Goal: Transaction & Acquisition: Purchase product/service

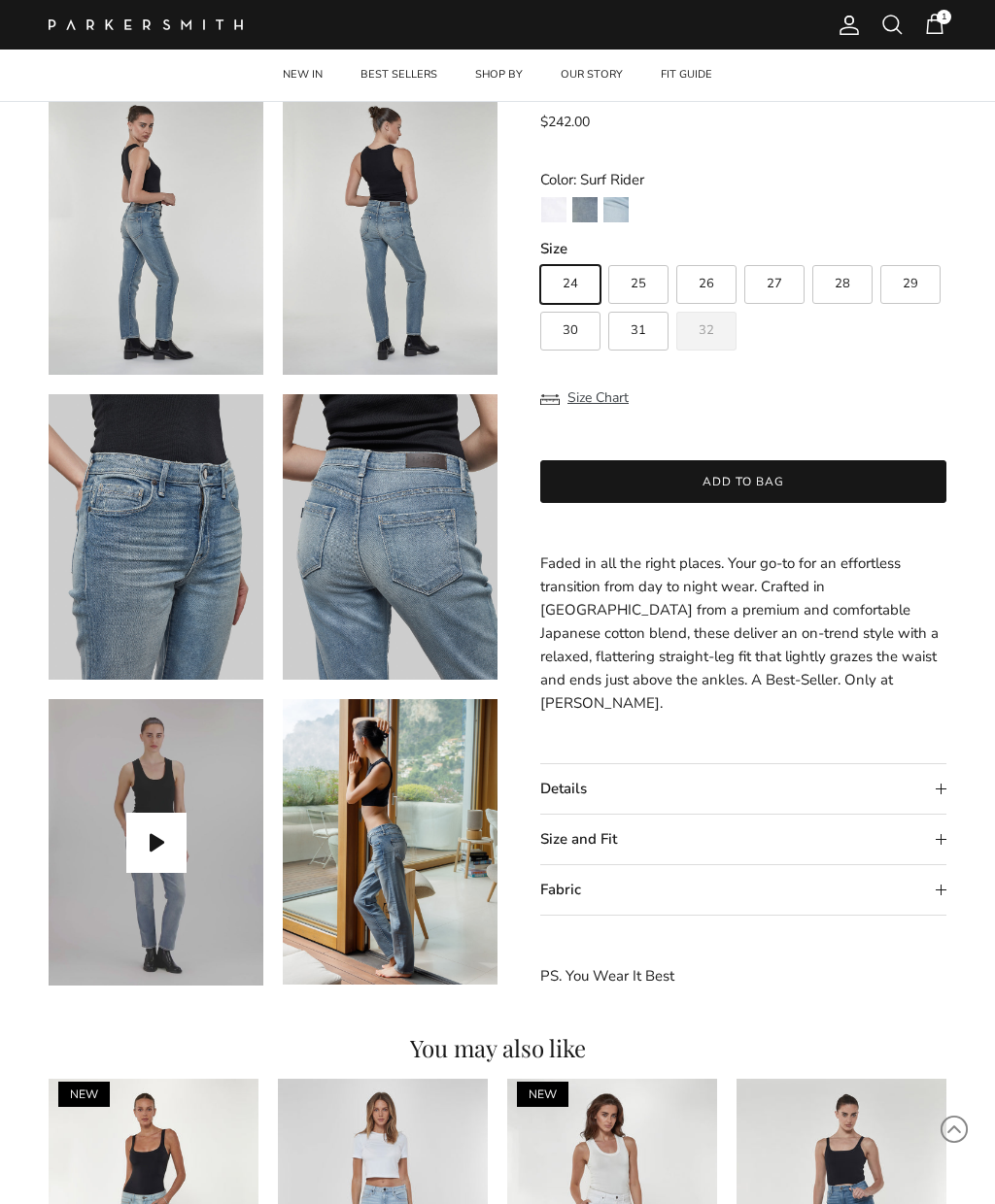
scroll to position [433, 0]
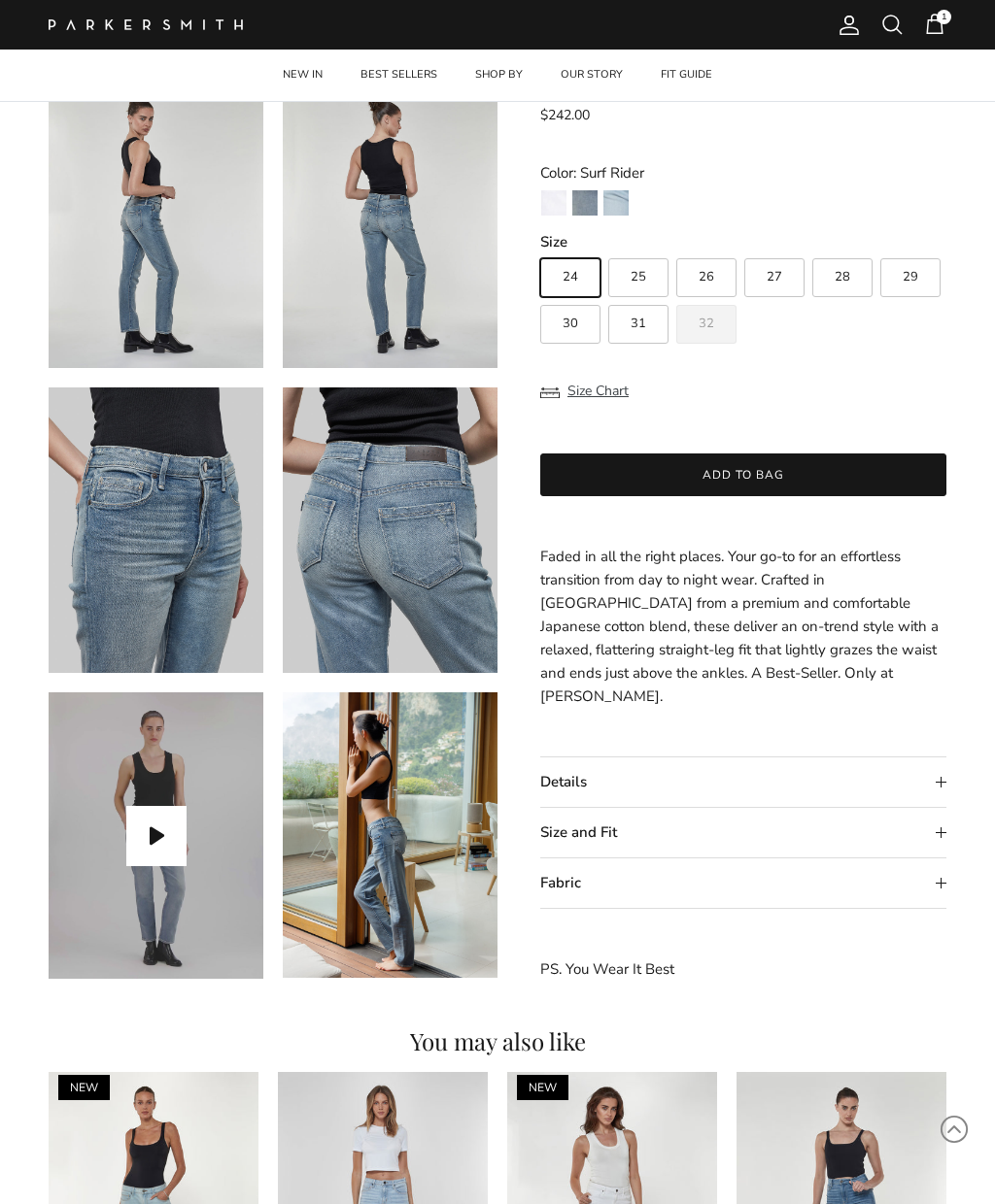
click at [149, 839] on button "Play video" at bounding box center [156, 836] width 61 height 61
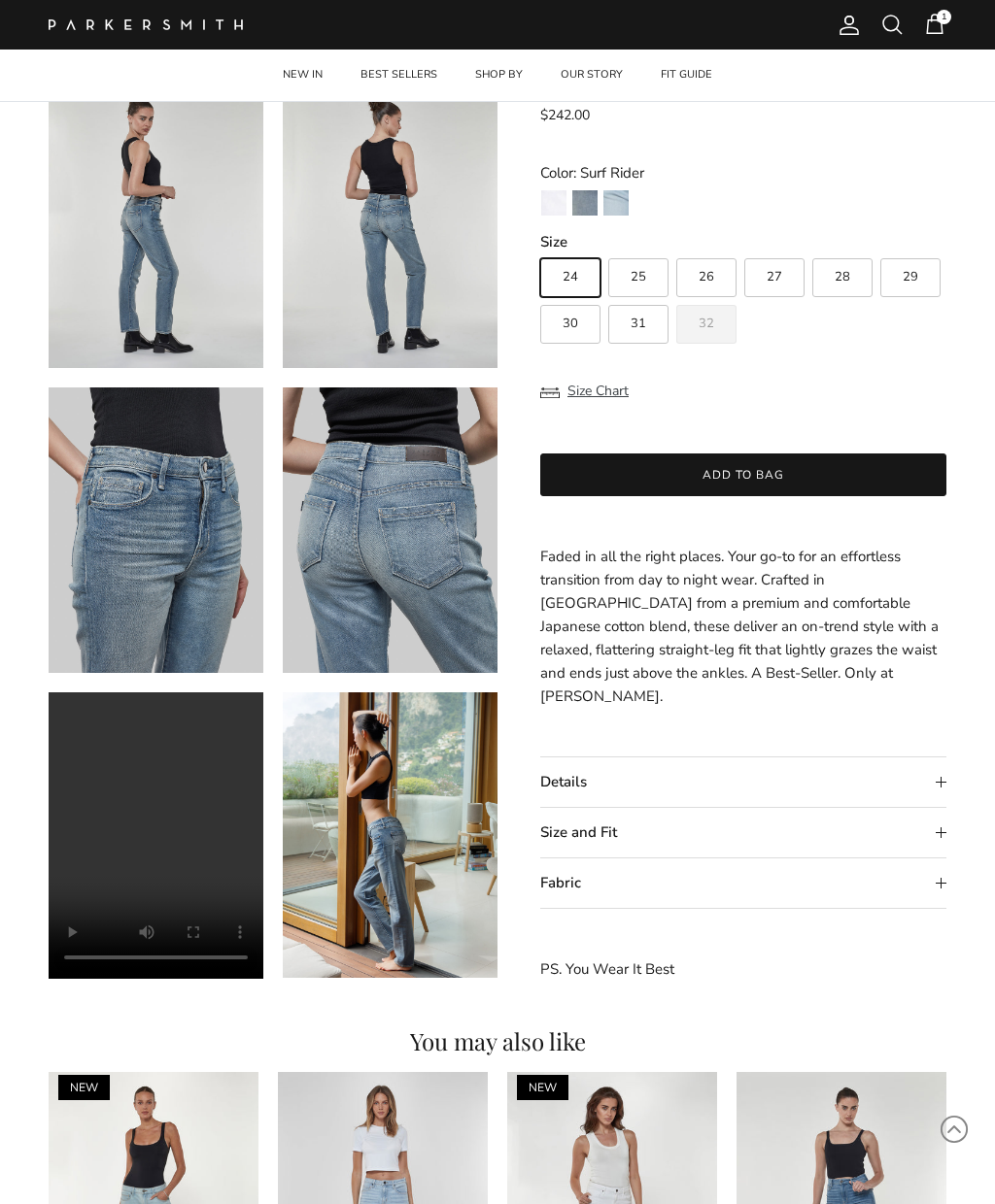
click at [159, 844] on video "Boyfriend in Surf Rider" at bounding box center [156, 836] width 214 height 287
click at [153, 834] on video "Boyfriend in Surf Rider" at bounding box center [156, 836] width 214 height 287
click at [81, 714] on video "Boyfriend in Surf Rider" at bounding box center [156, 836] width 214 height 287
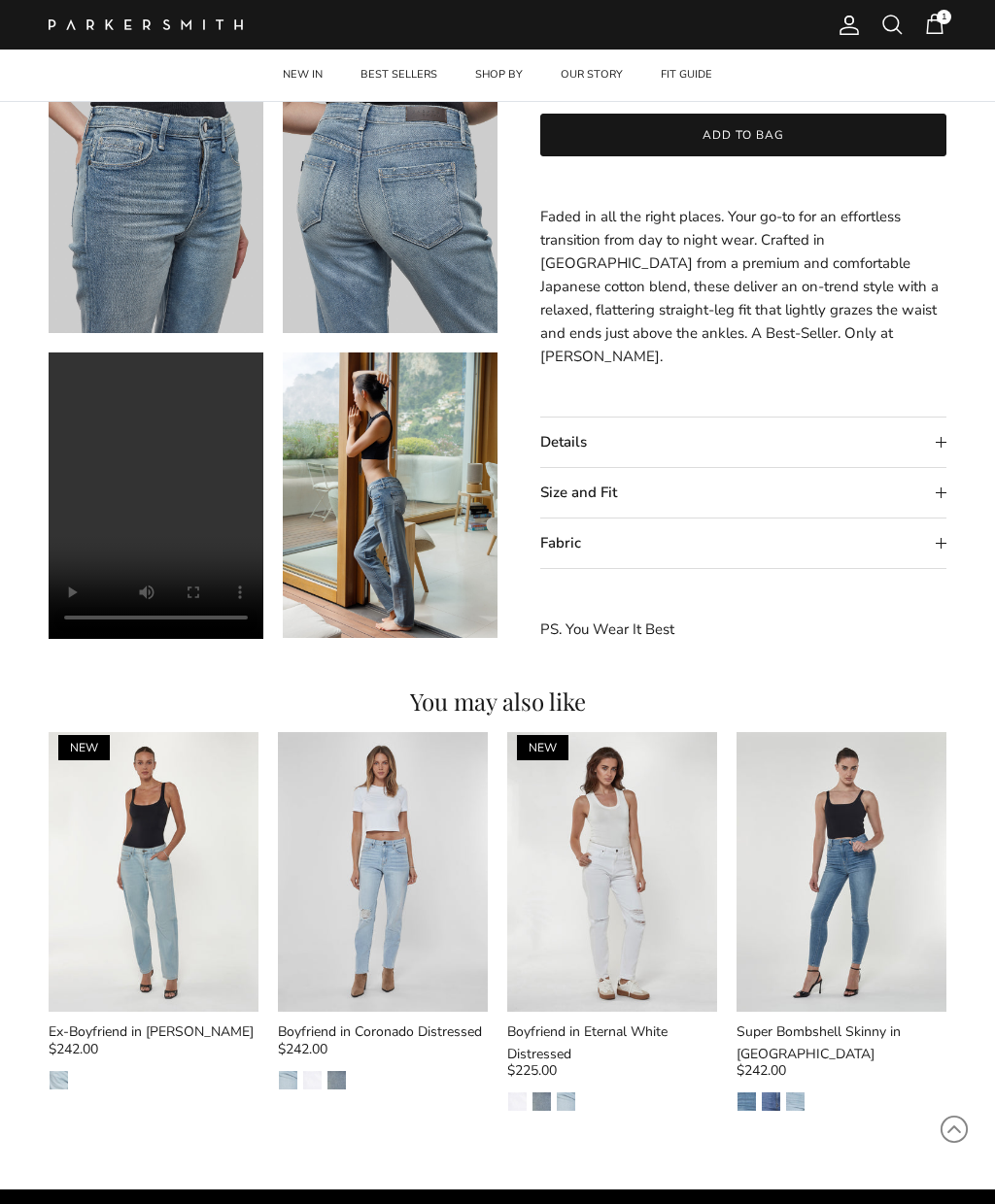
scroll to position [945, 0]
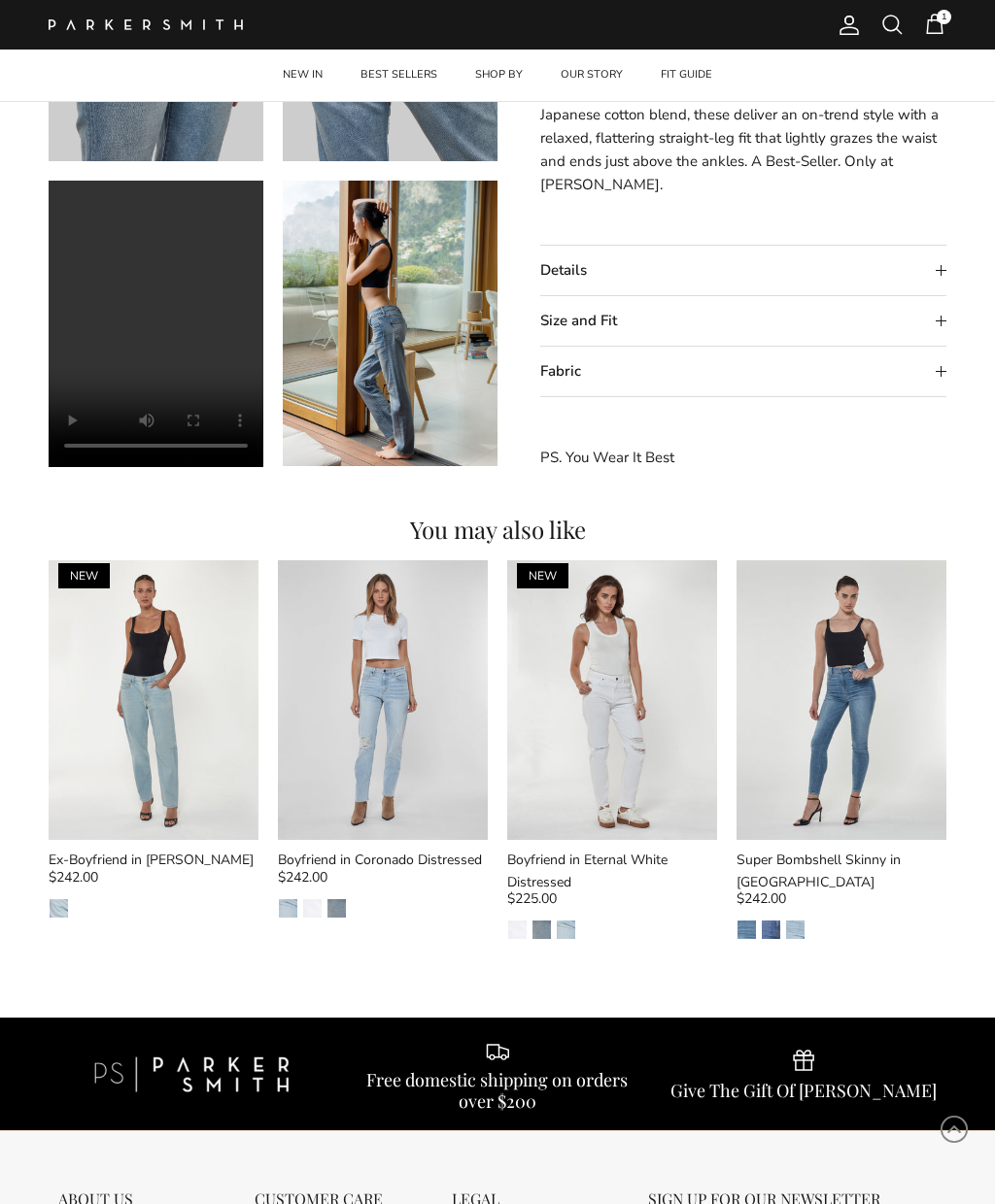
click at [359, 704] on img at bounding box center [382, 701] width 210 height 280
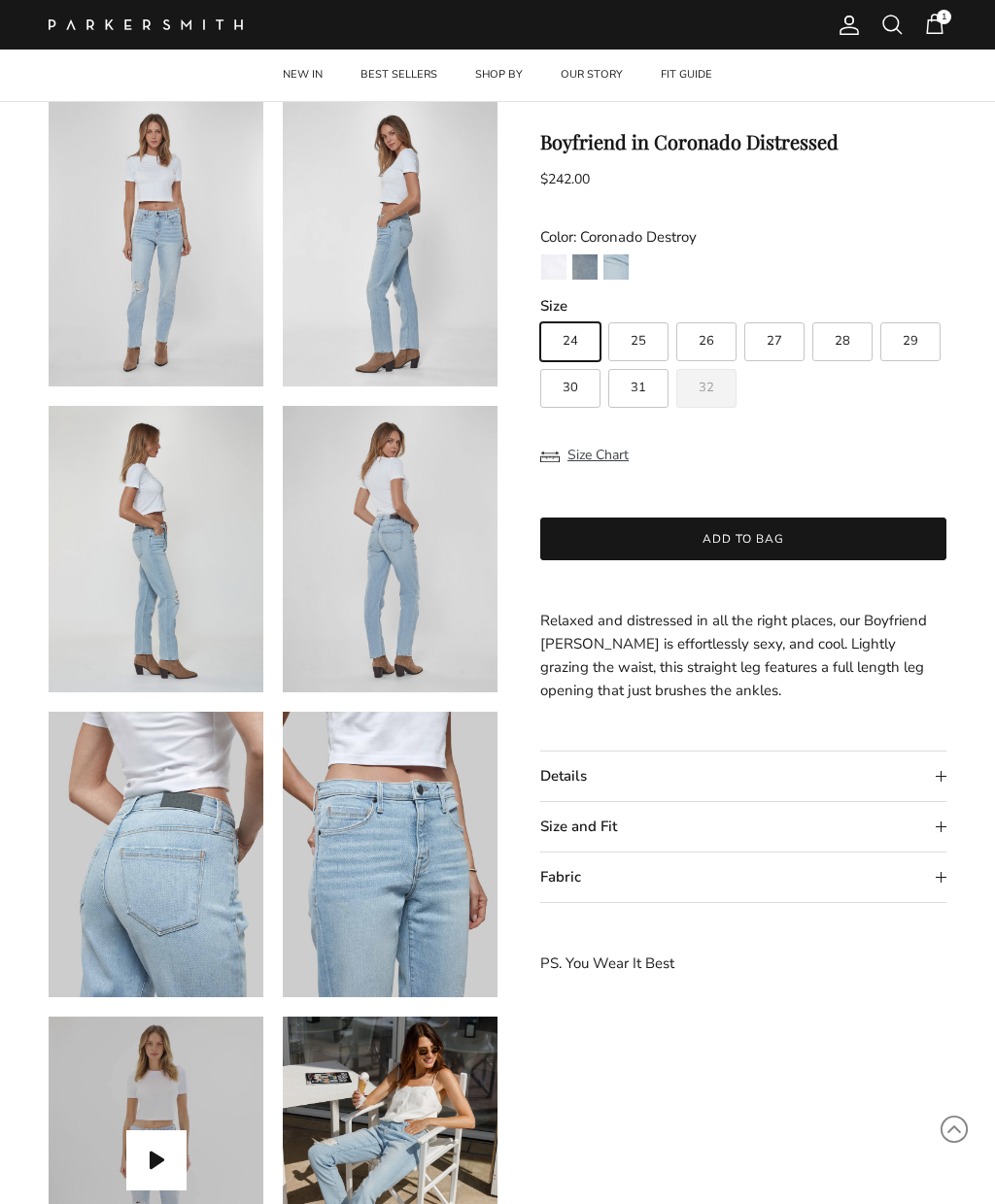
scroll to position [108, 0]
click at [180, 304] on img at bounding box center [156, 244] width 214 height 287
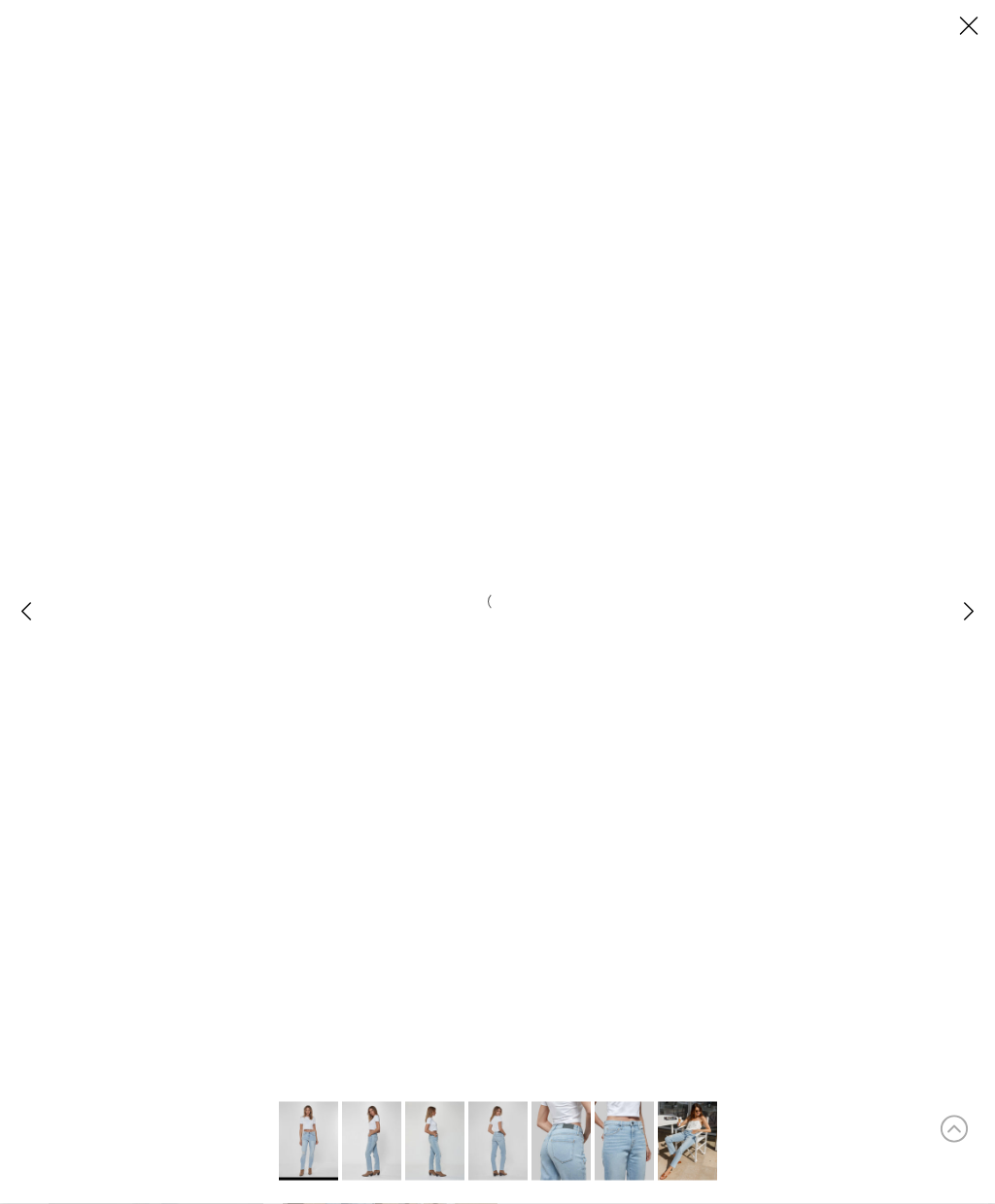
scroll to position [0, 0]
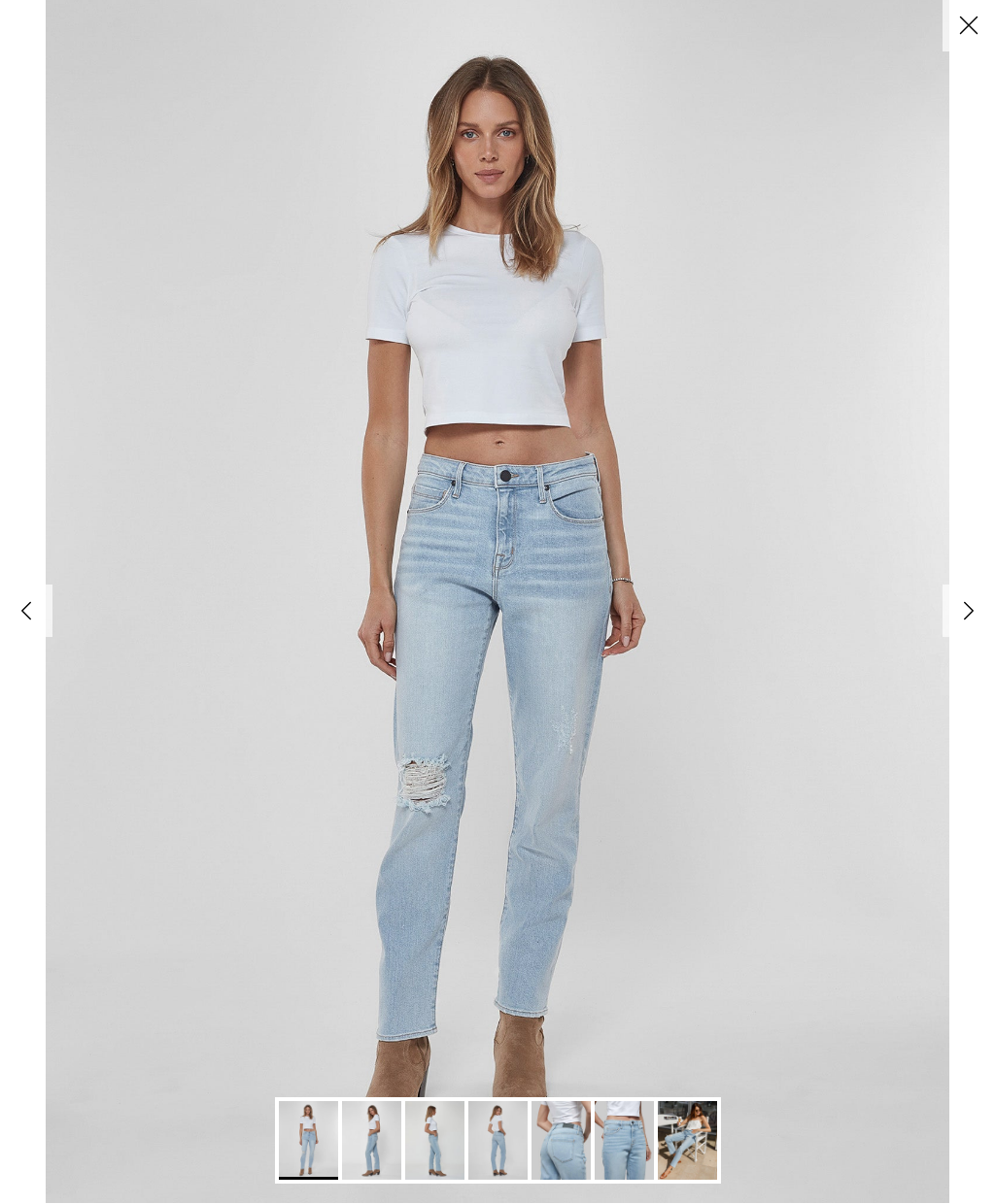
click at [964, 627] on link "Next" at bounding box center [968, 611] width 53 height 53
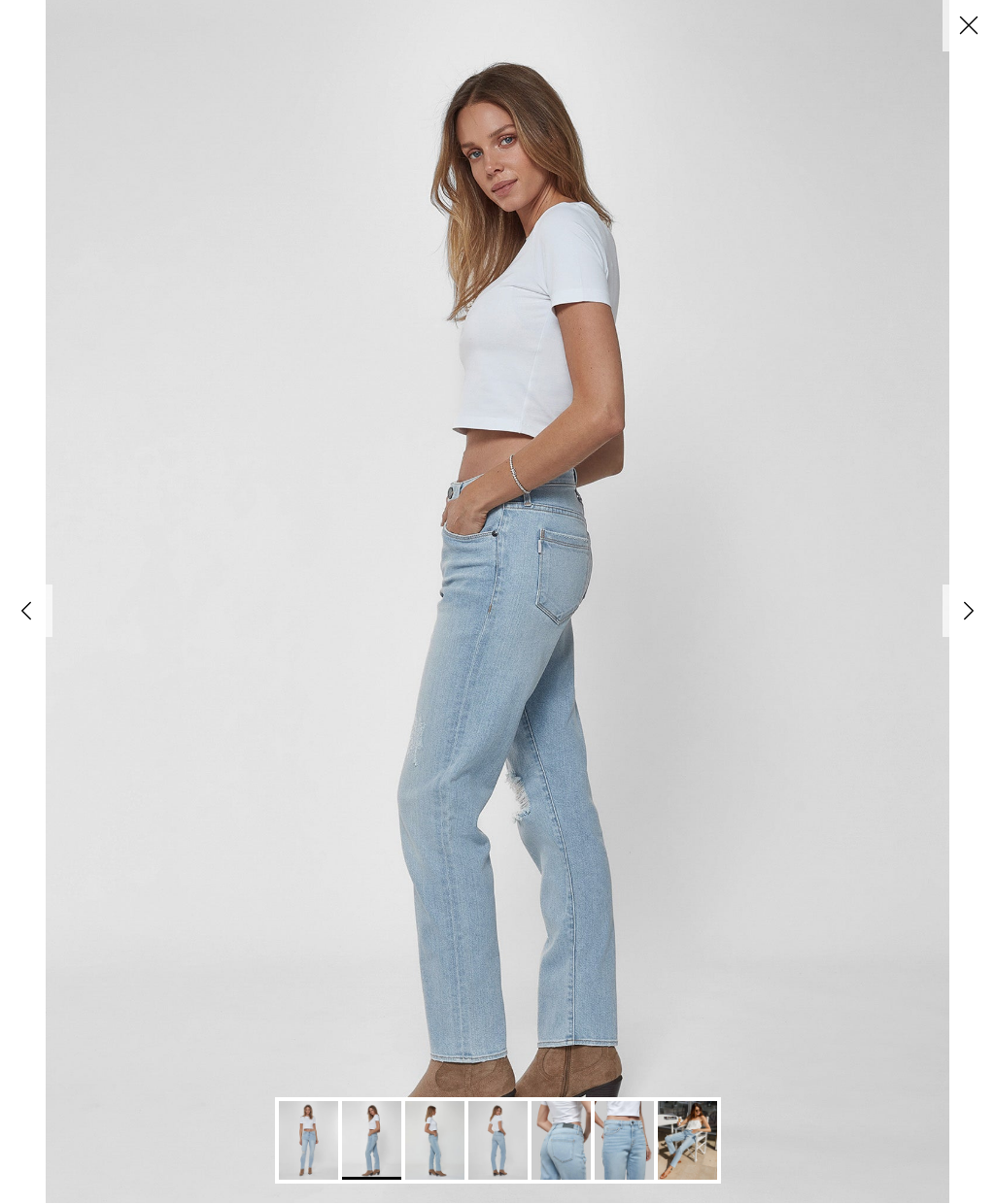
click at [972, 622] on link "Next" at bounding box center [968, 611] width 53 height 53
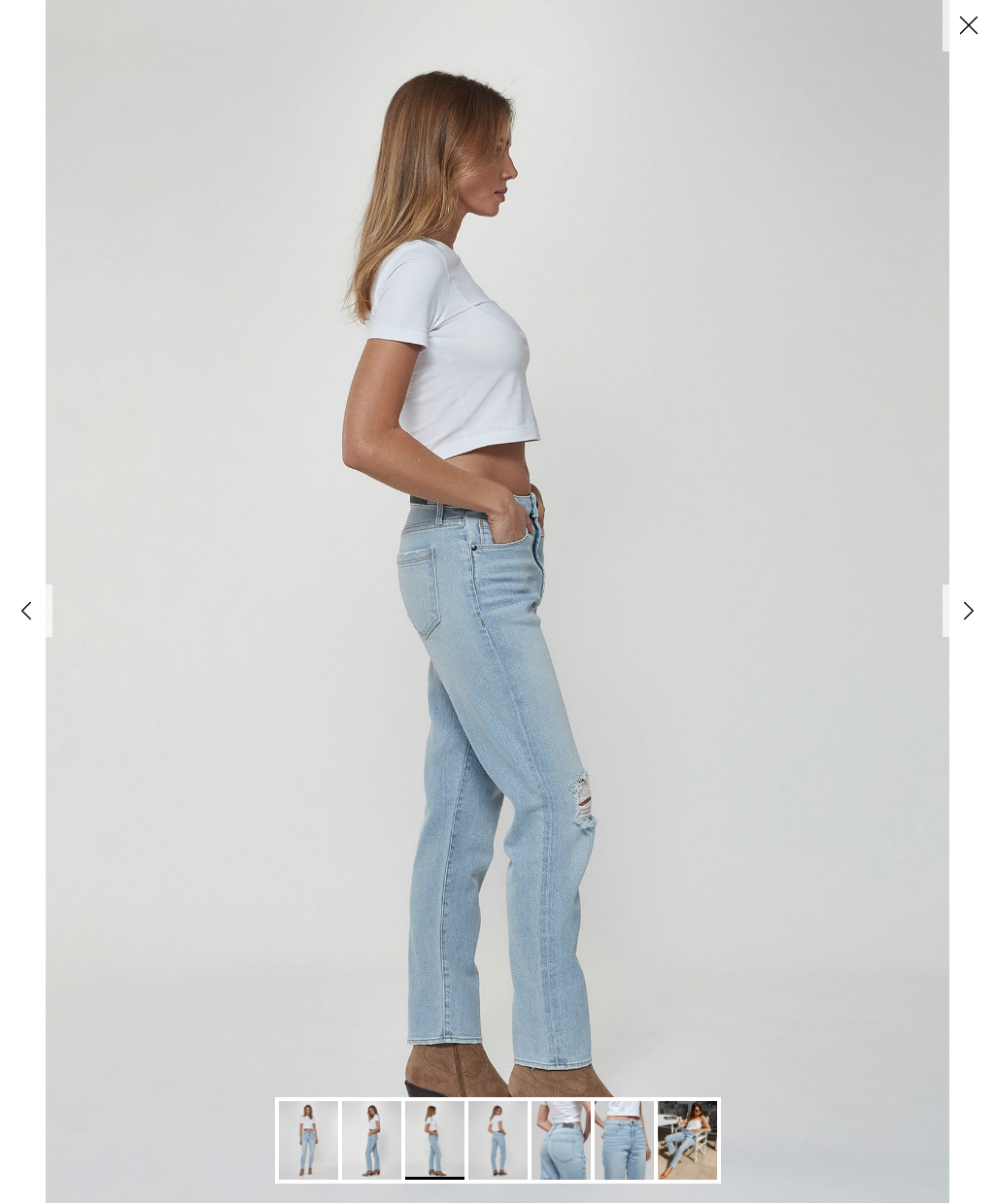
click at [969, 632] on link "Next" at bounding box center [968, 611] width 53 height 53
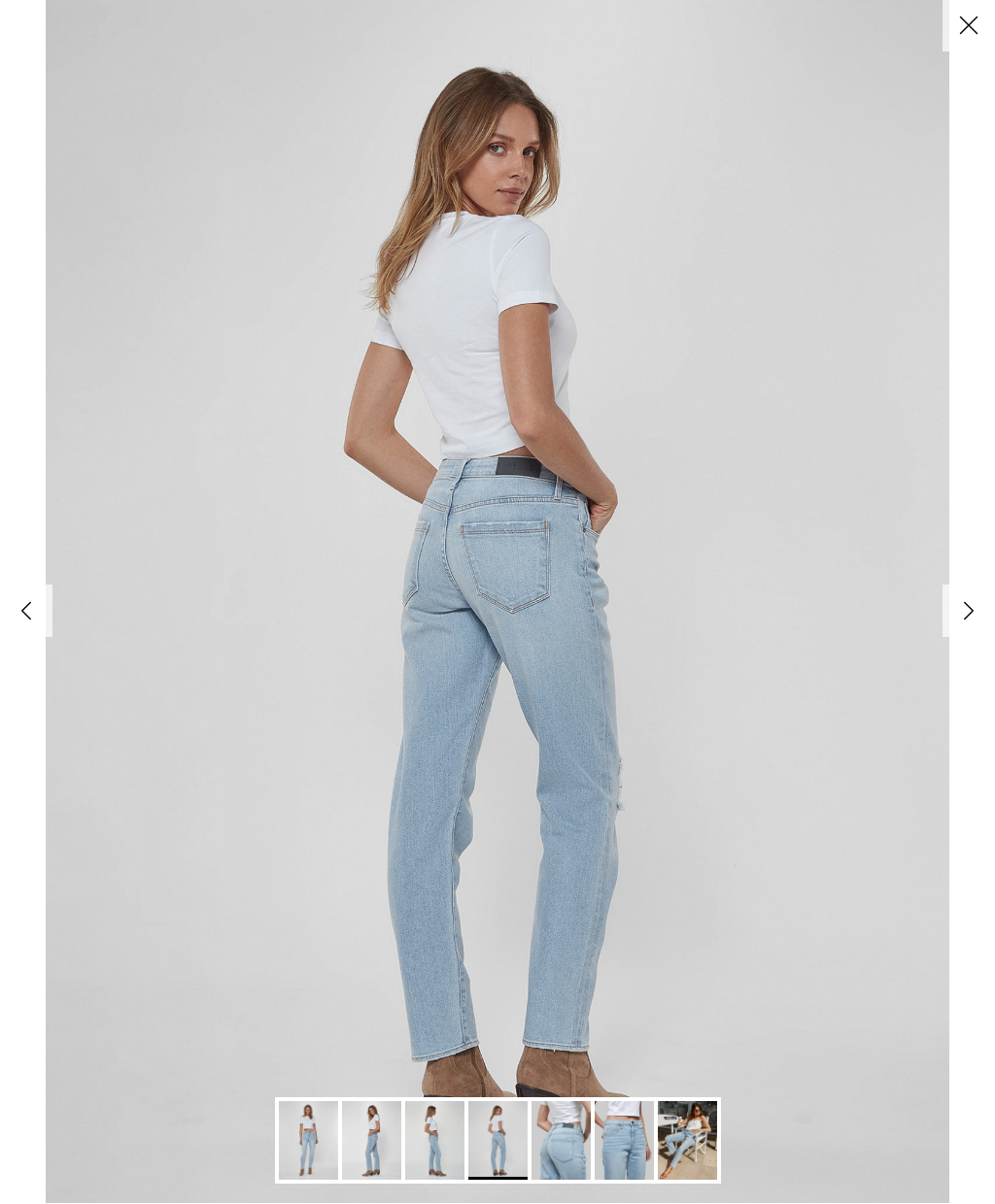
click at [973, 32] on button "Close" at bounding box center [968, 26] width 53 height 53
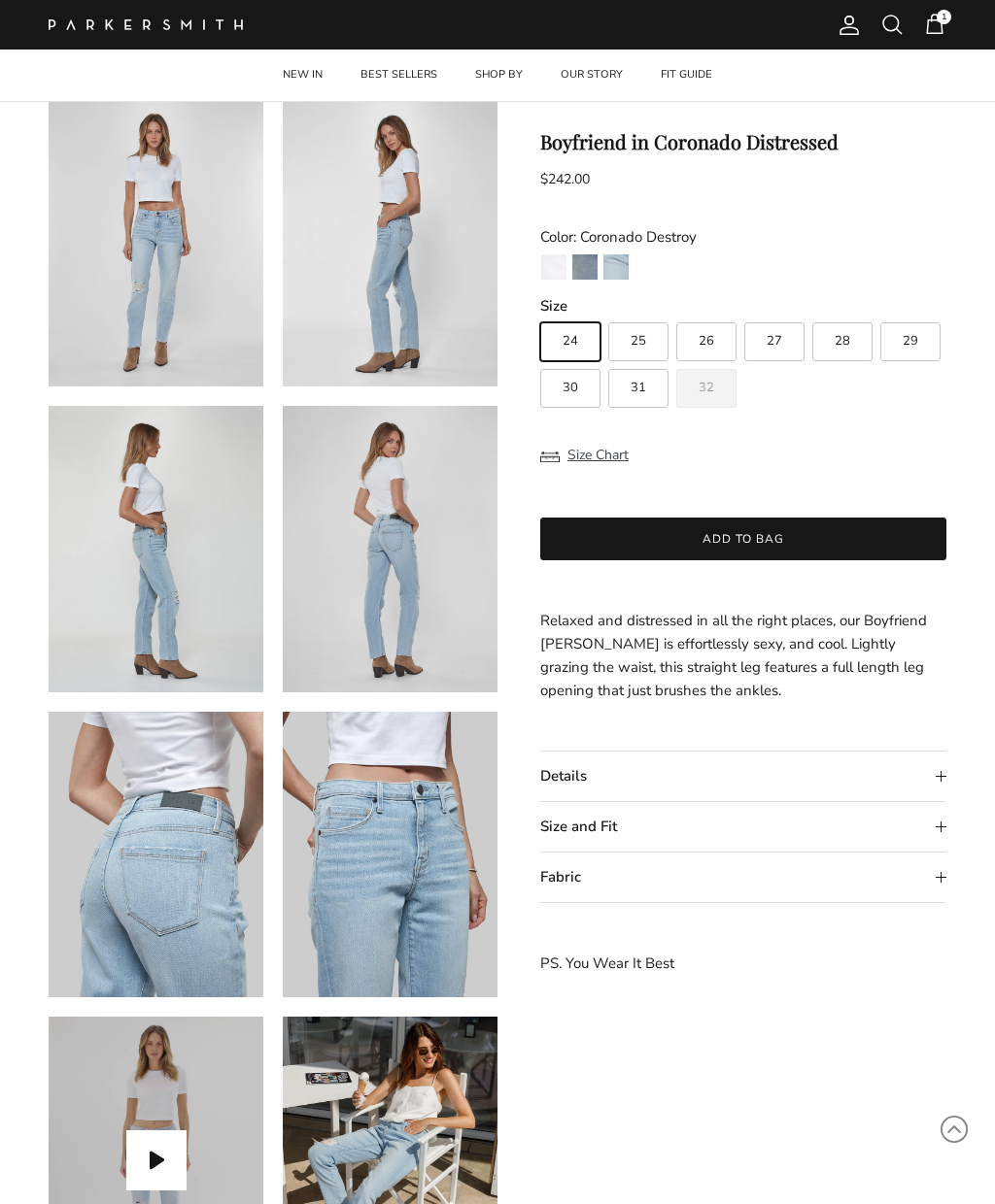
click at [782, 347] on span "27" at bounding box center [775, 341] width 16 height 13
click at [540, 315] on input "27" at bounding box center [539, 314] width 1 height 1
radio input "true"
click at [677, 543] on button "Add to bag" at bounding box center [743, 538] width 406 height 43
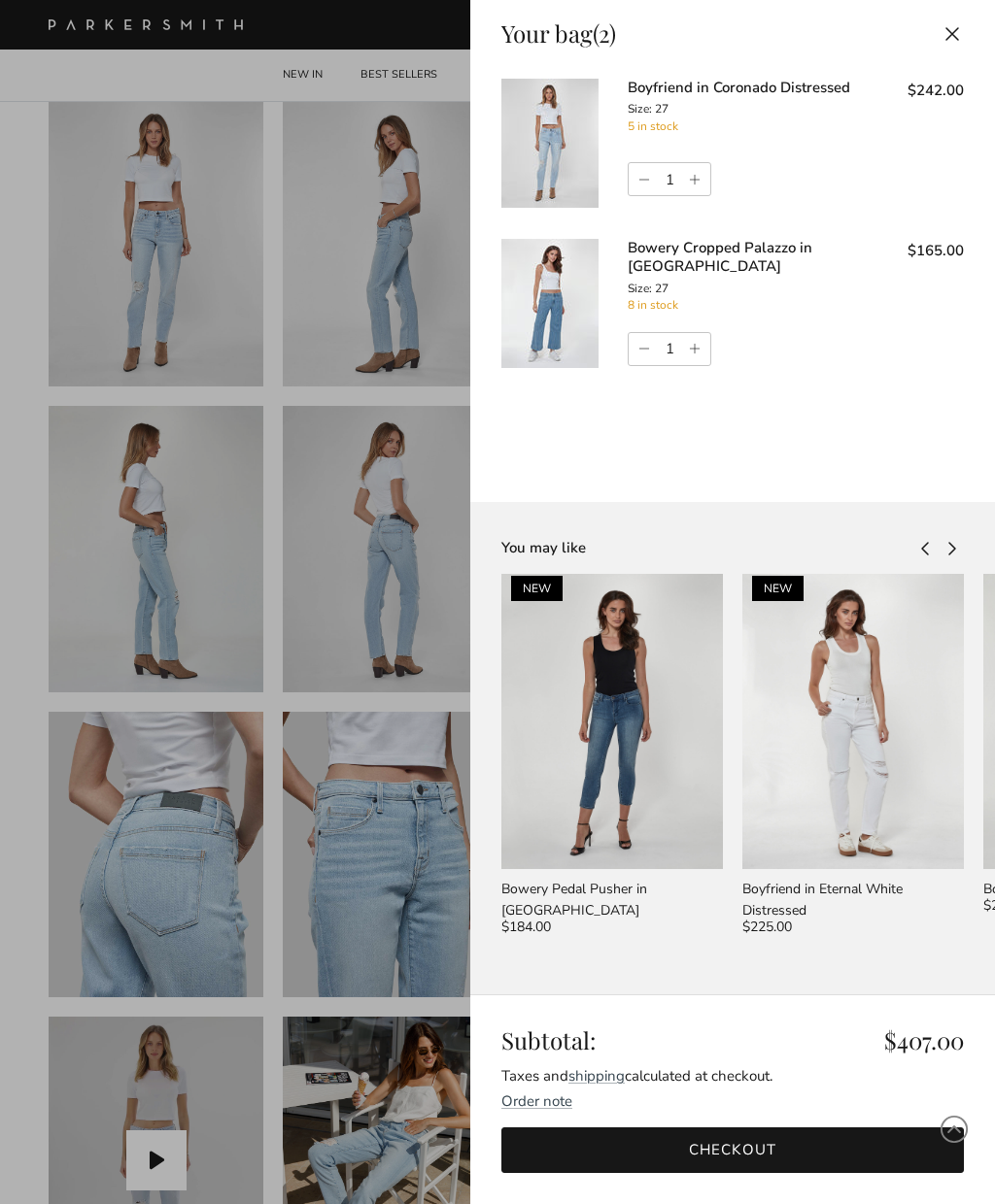
click at [959, 30] on button "Close" at bounding box center [951, 34] width 43 height 44
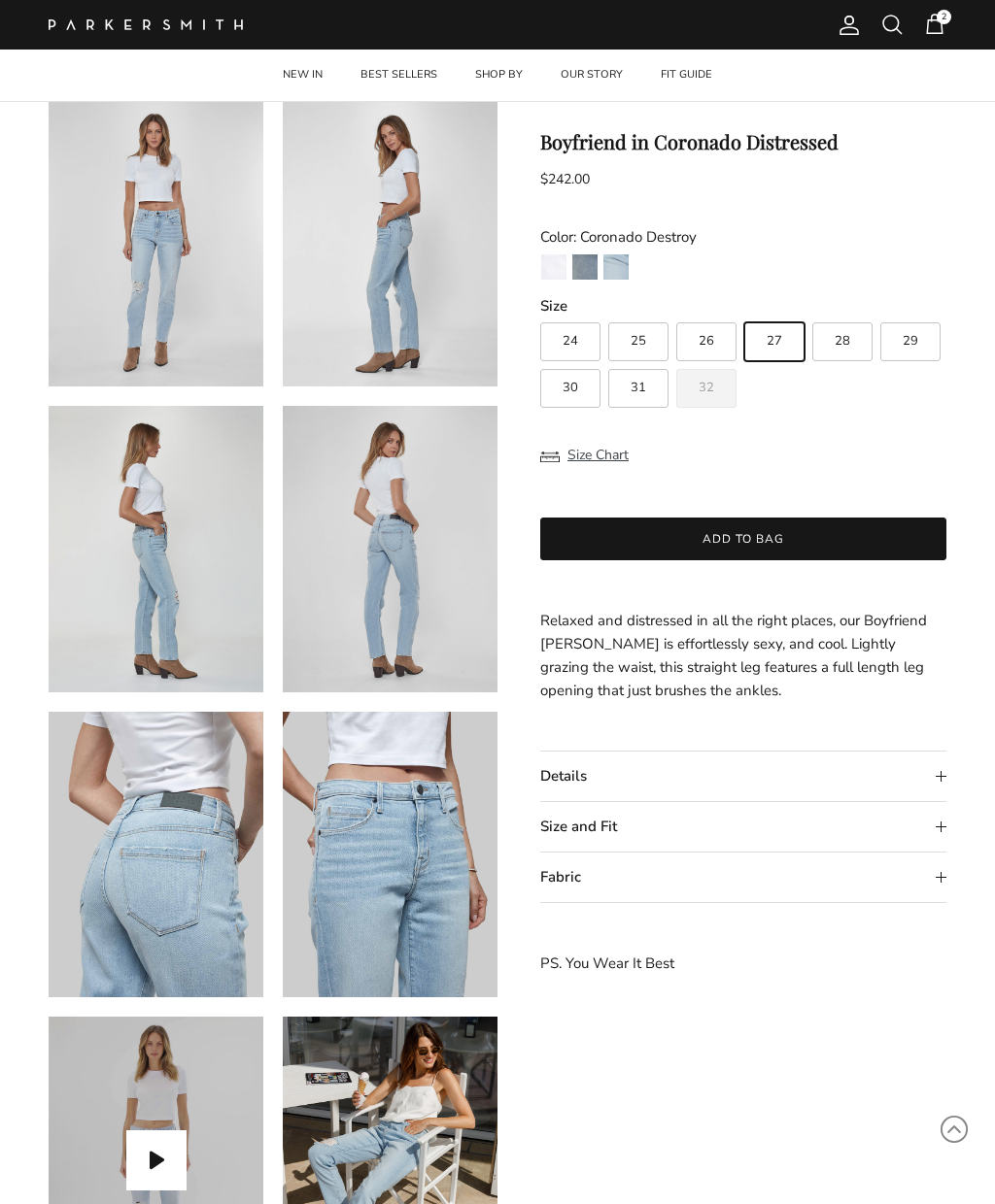
click at [589, 260] on img "Surf Rider" at bounding box center [584, 266] width 25 height 25
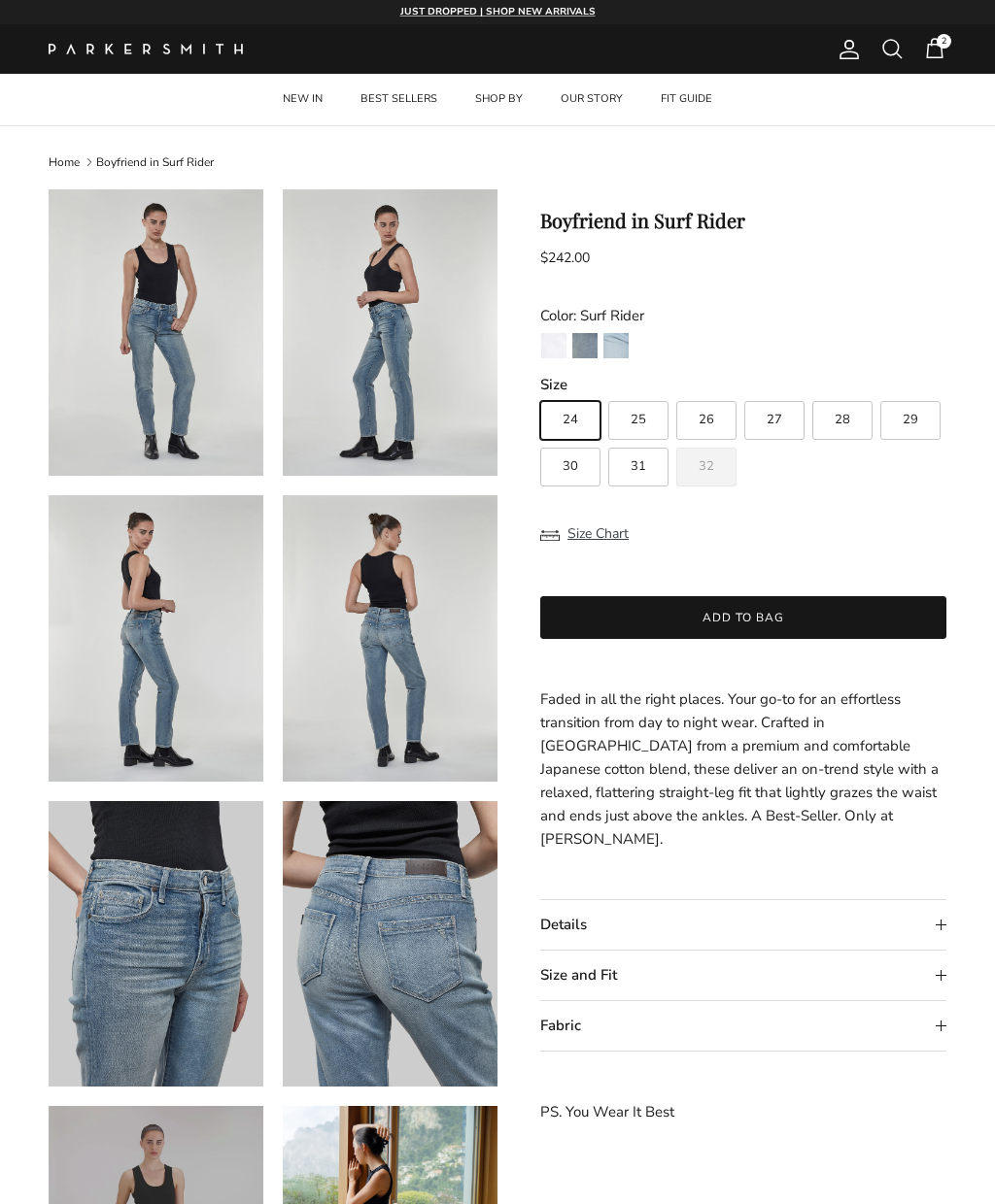
click at [550, 335] on img "Eternal White Destroy" at bounding box center [553, 345] width 25 height 25
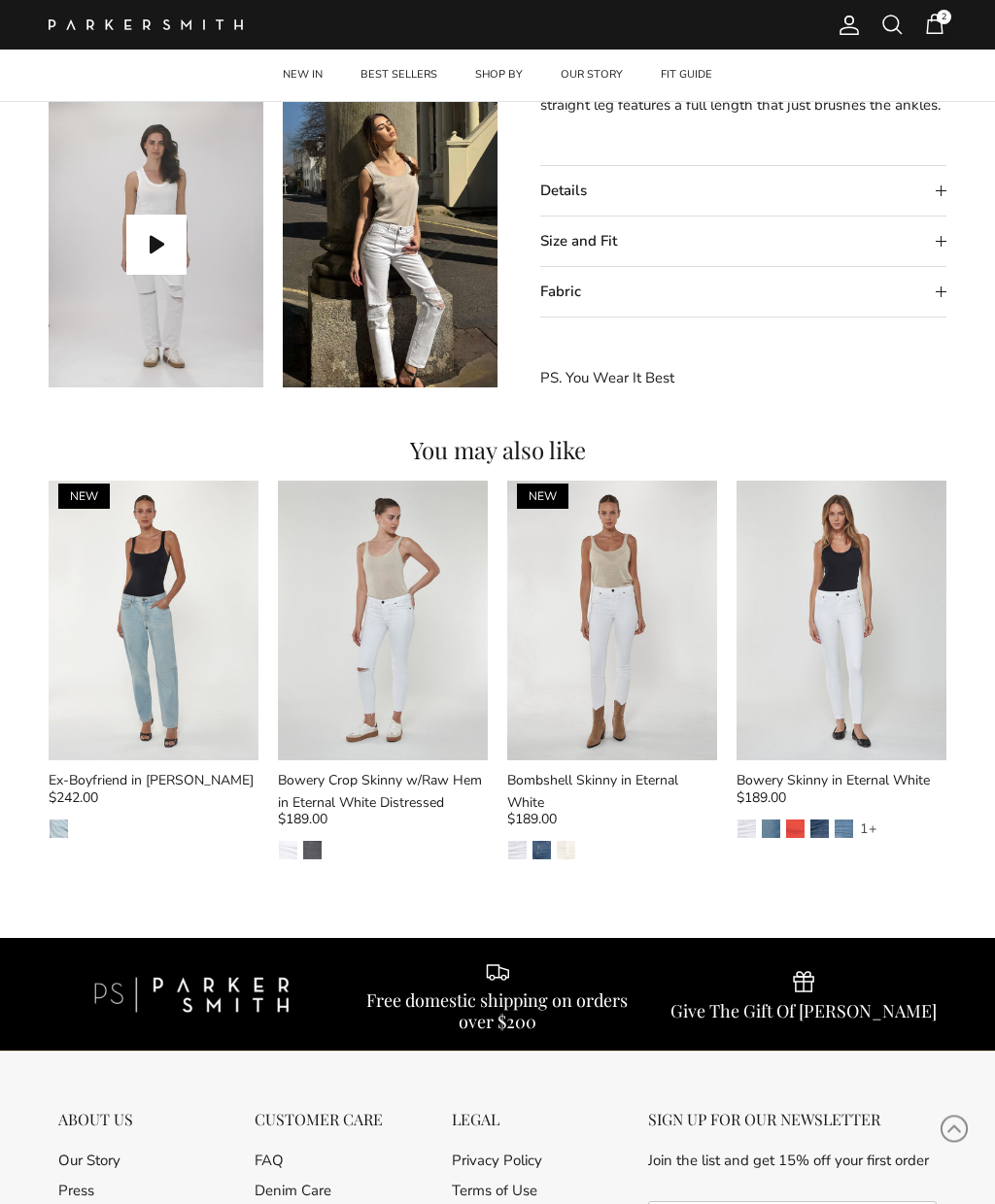
scroll to position [1024, 0]
click at [137, 633] on img at bounding box center [153, 620] width 210 height 280
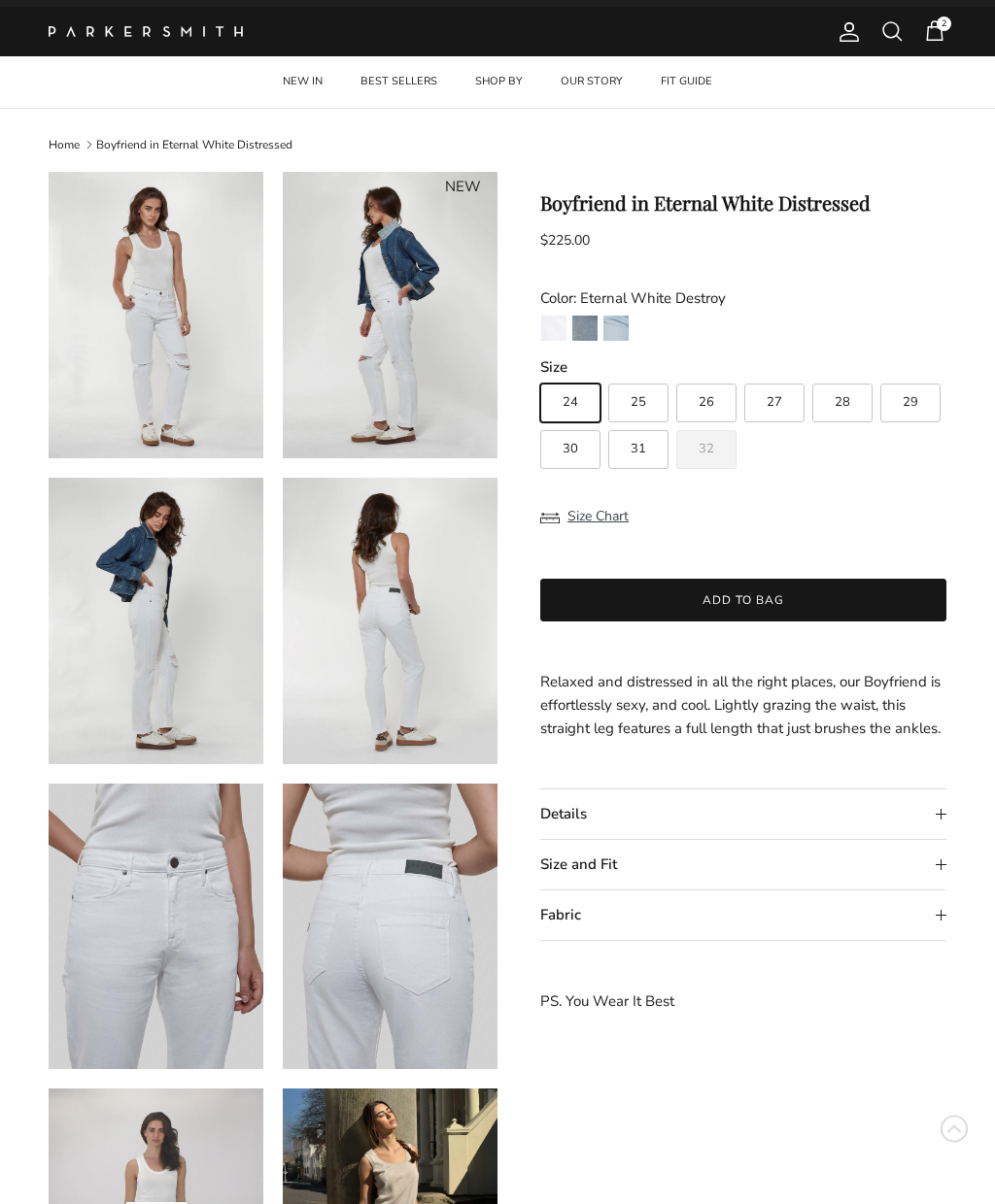
scroll to position [0, 0]
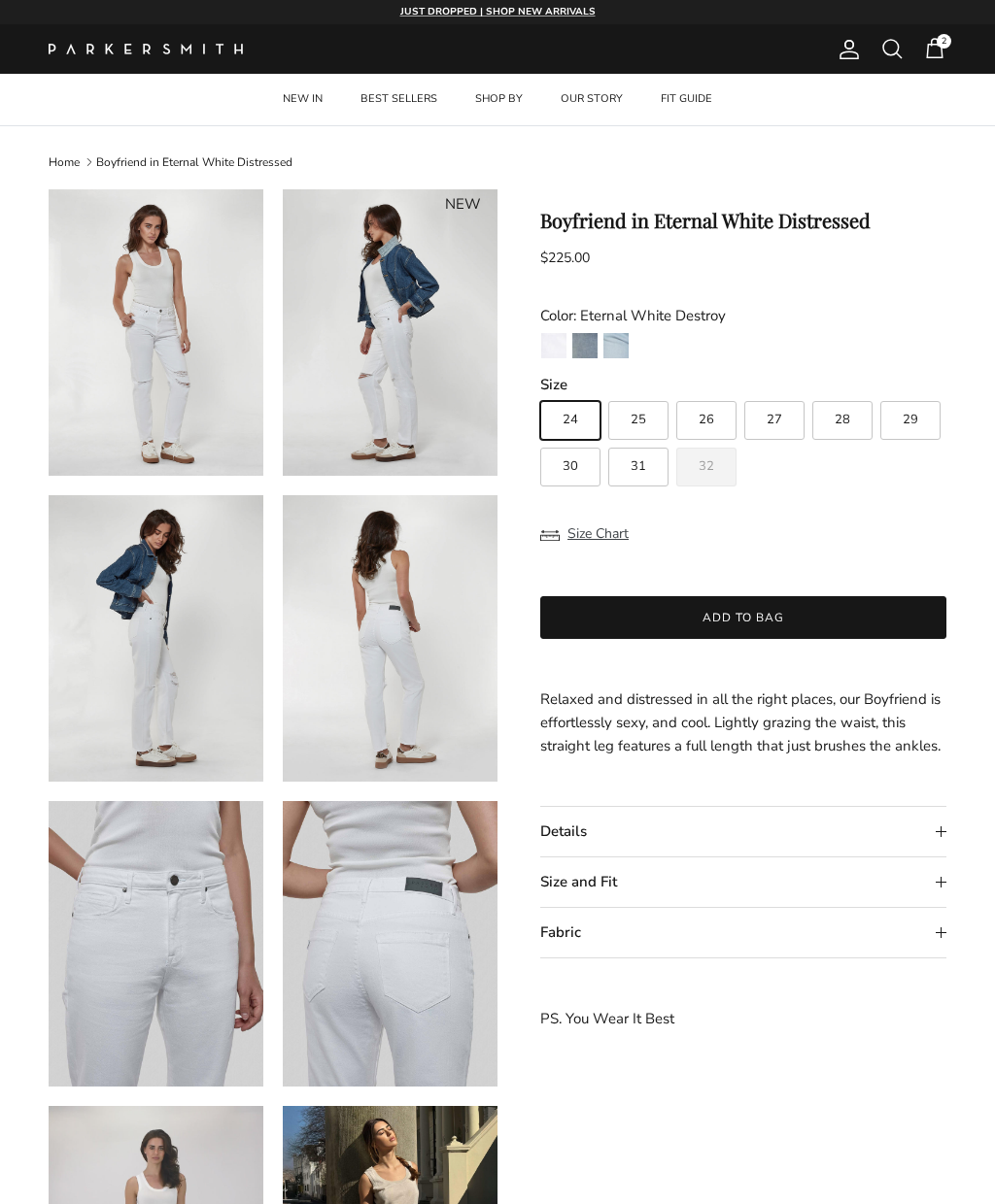
click at [391, 93] on link "BEST SELLERS" at bounding box center [398, 99] width 112 height 52
click at [403, 112] on link "BEST SELLERS" at bounding box center [398, 99] width 112 height 52
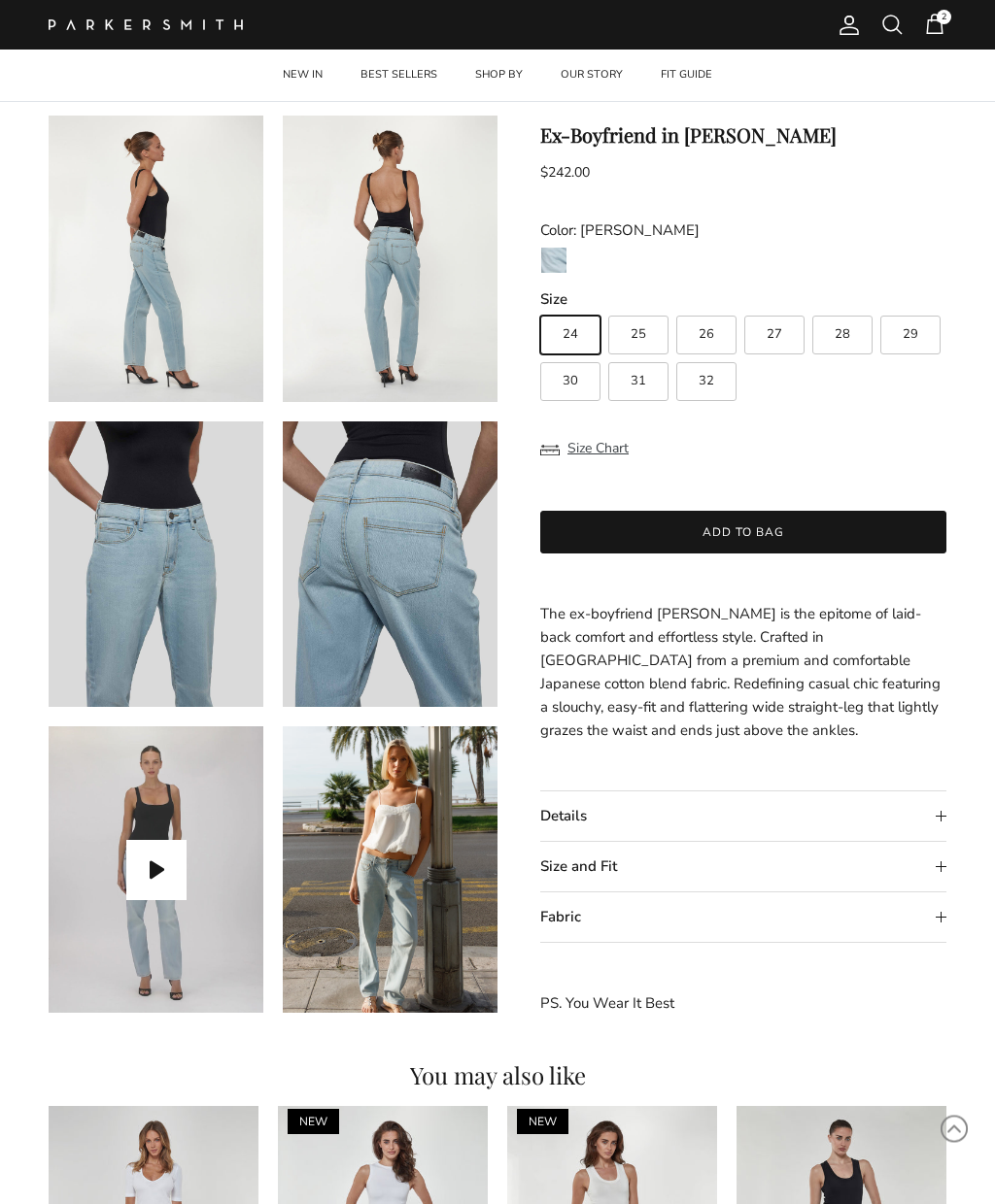
scroll to position [409, 0]
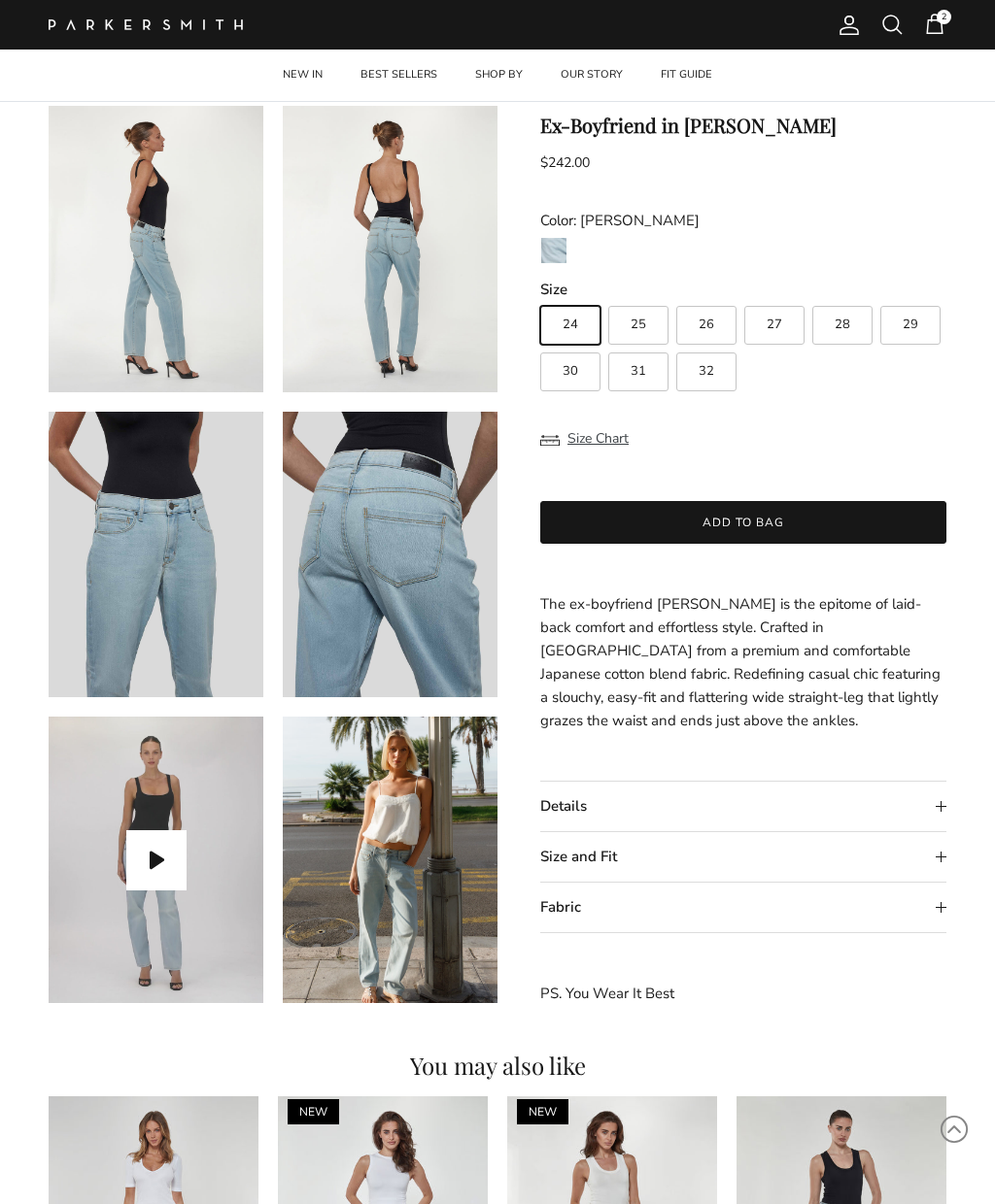
click at [140, 868] on button "Play video" at bounding box center [156, 861] width 61 height 61
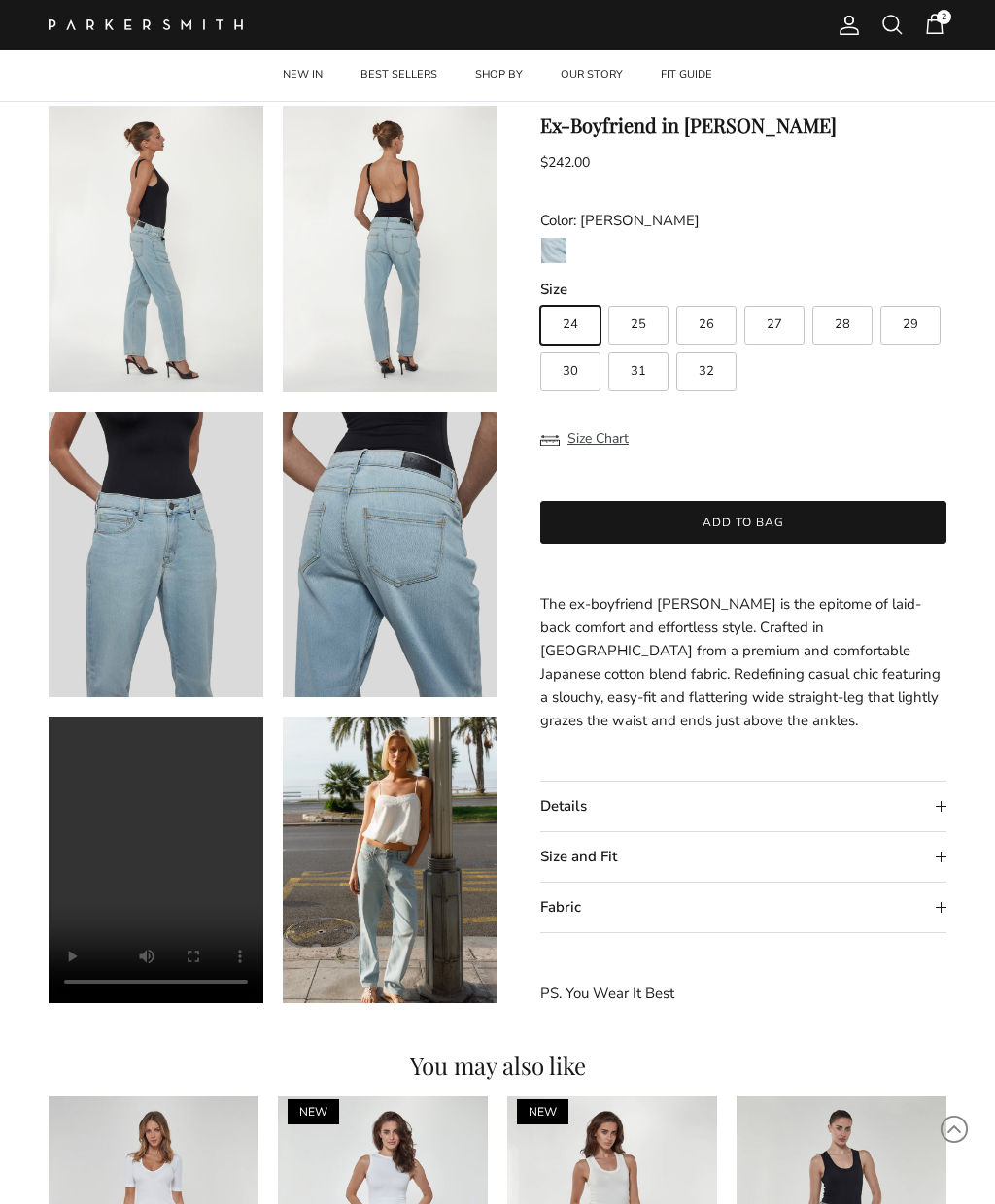
click at [86, 745] on video "Ex-Boyfriend in Jones" at bounding box center [156, 860] width 214 height 287
click at [146, 927] on video "Ex-Boyfriend in Jones" at bounding box center [156, 860] width 214 height 287
click at [128, 863] on video "Ex-Boyfriend in Jones" at bounding box center [156, 860] width 214 height 287
click at [169, 918] on video "Ex-Boyfriend in Jones" at bounding box center [156, 860] width 214 height 287
click at [366, 875] on img at bounding box center [390, 860] width 214 height 287
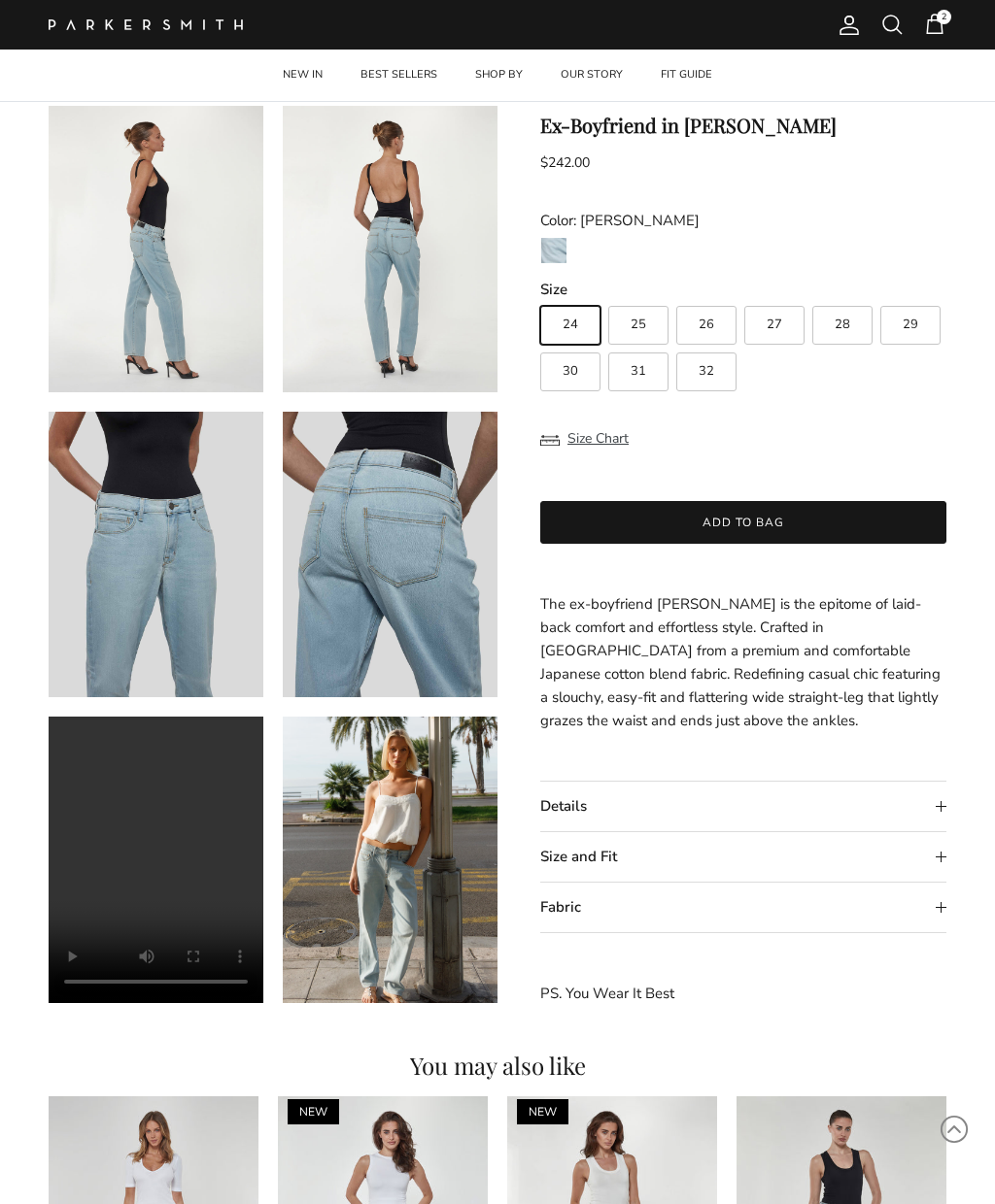
scroll to position [0, 0]
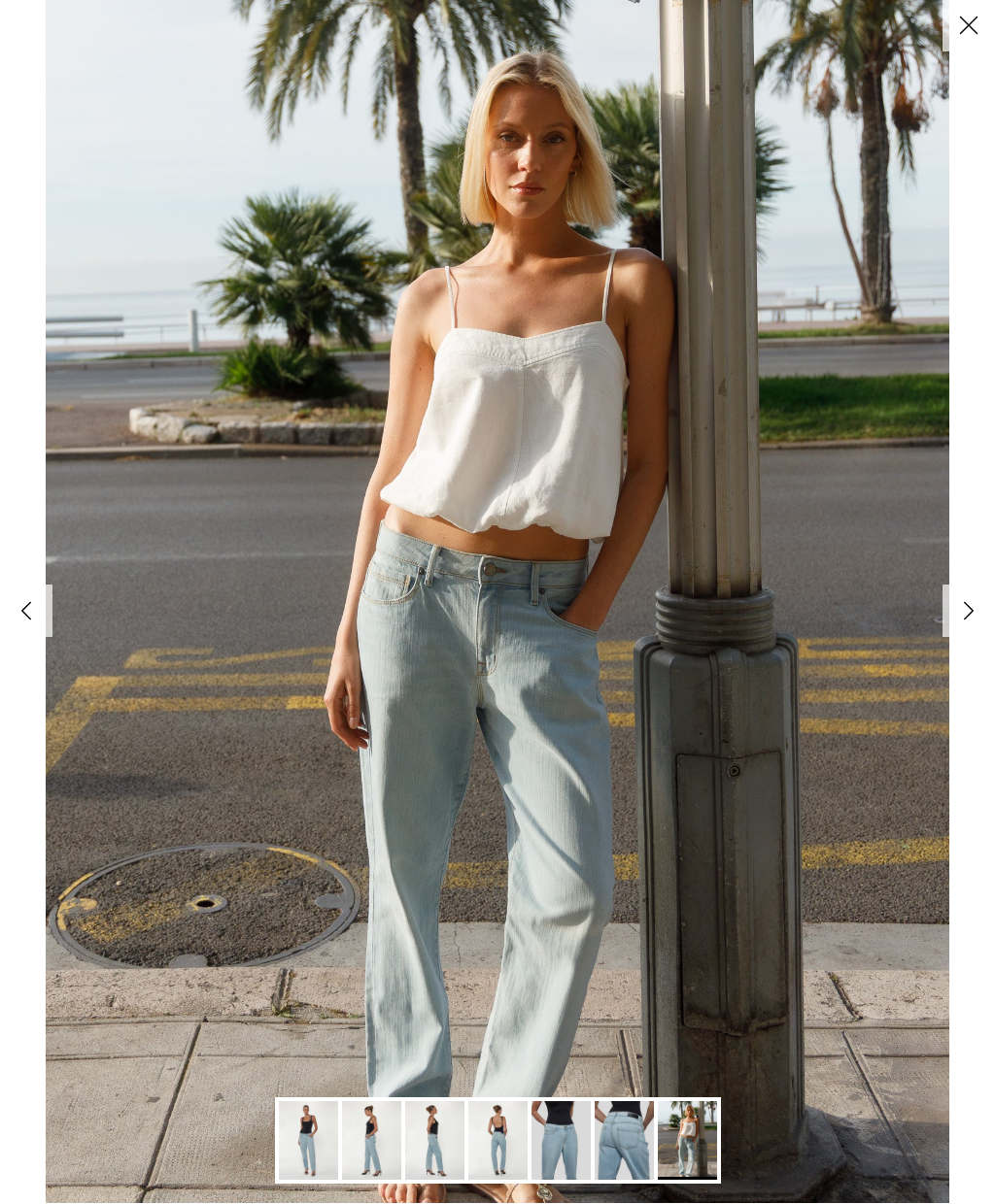
click at [33, 606] on link "Previous" at bounding box center [26, 611] width 53 height 53
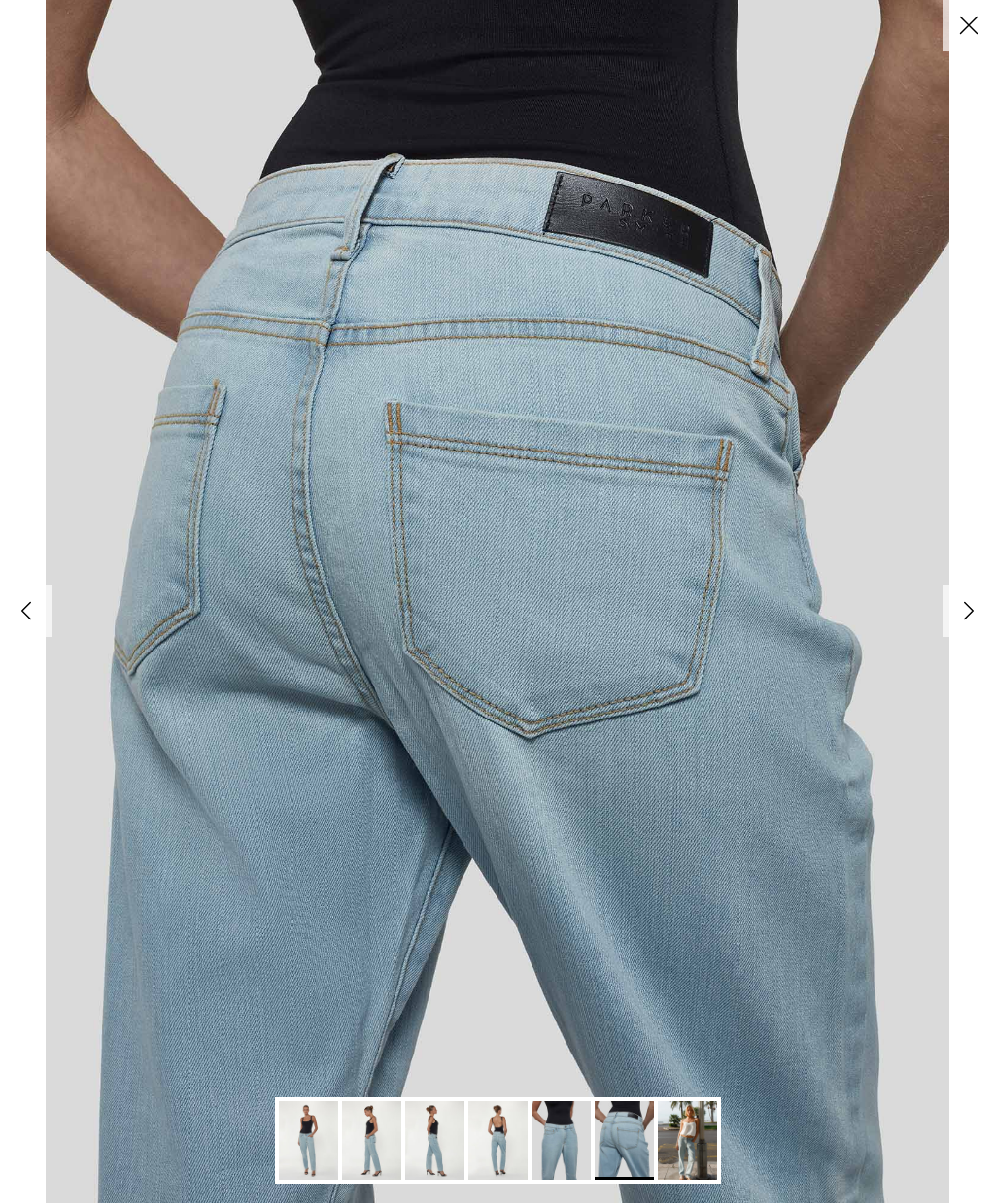
click at [41, 615] on link "Previous" at bounding box center [26, 611] width 53 height 53
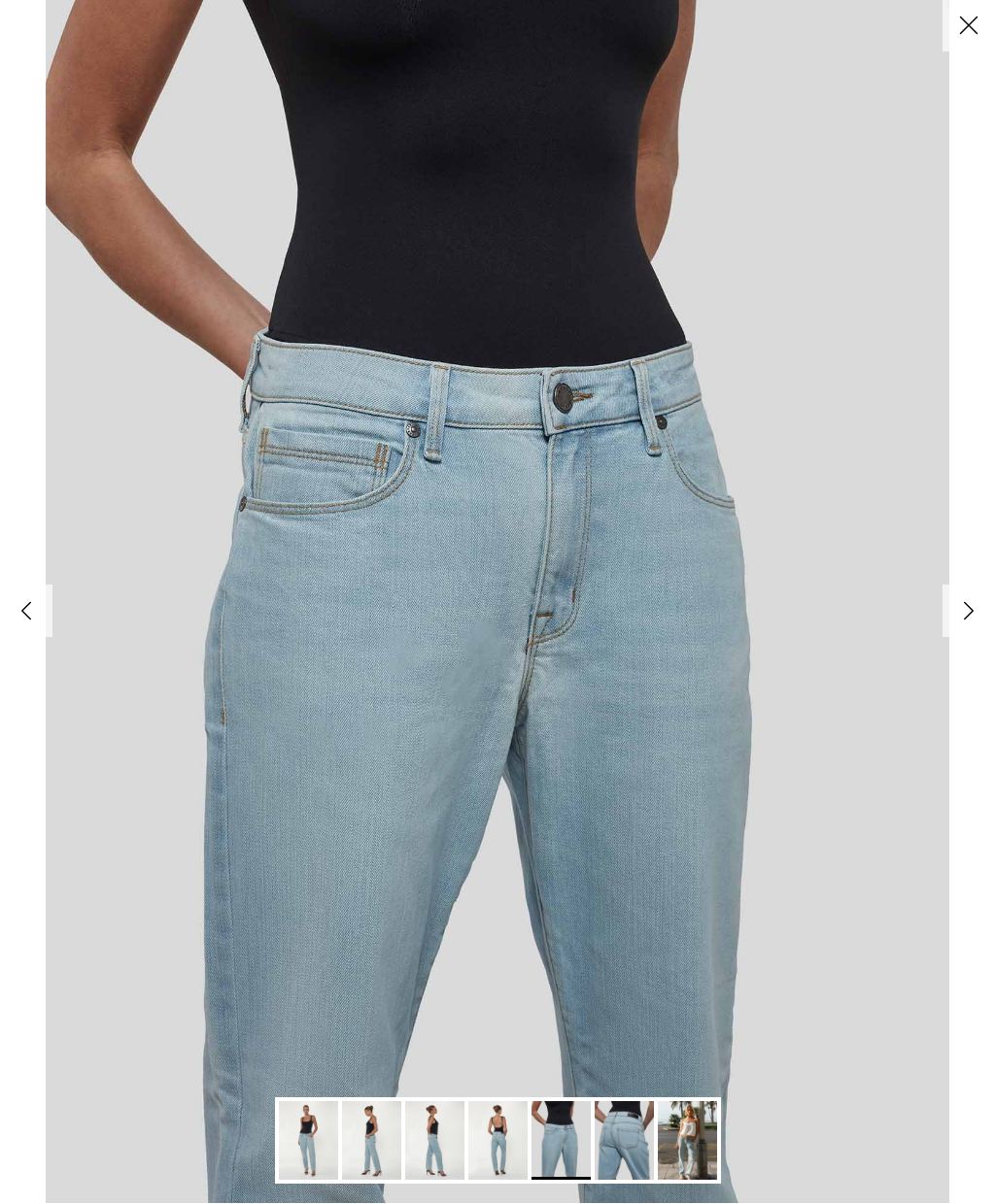
click at [35, 618] on link "Previous" at bounding box center [26, 611] width 53 height 53
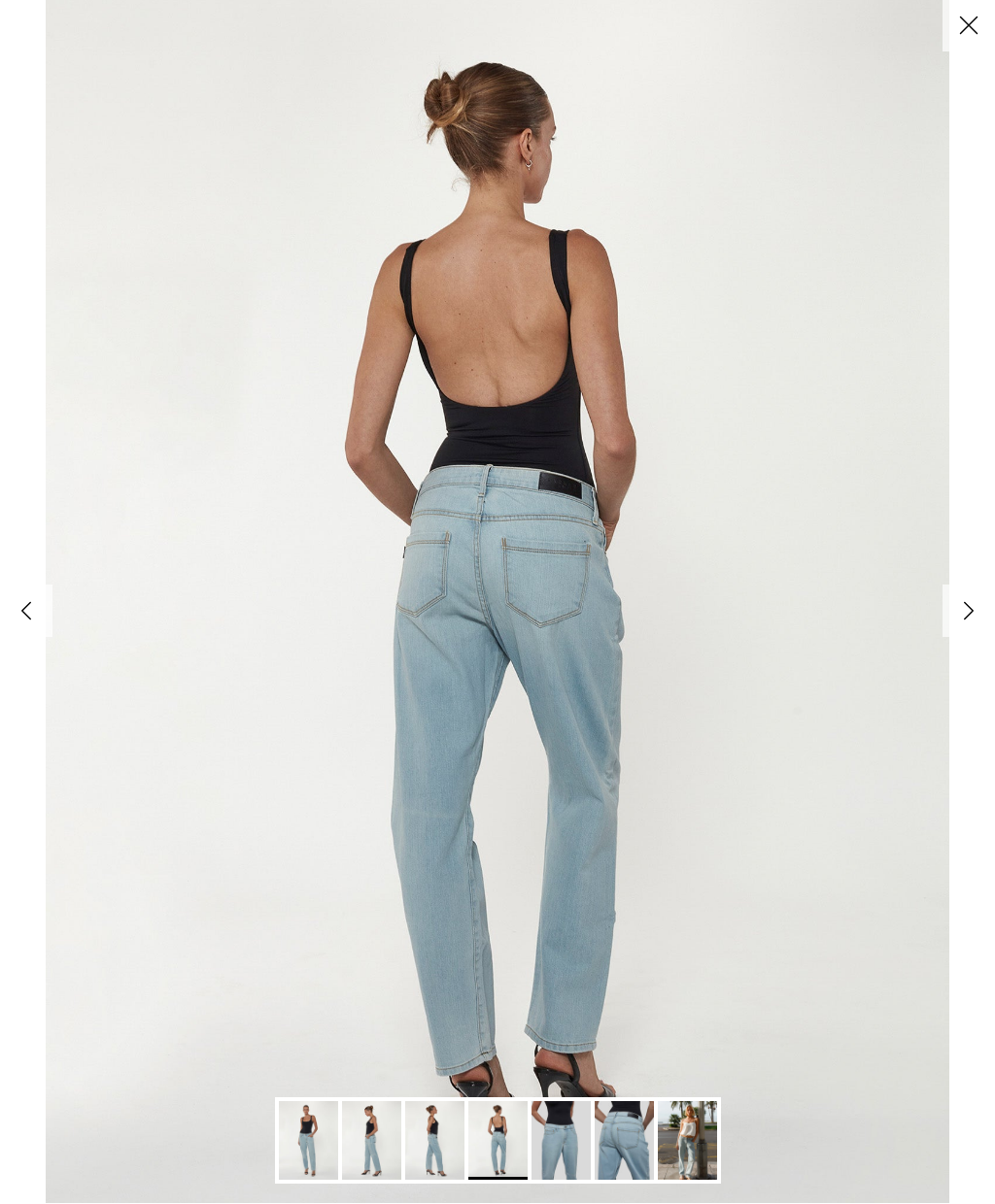
click at [967, 25] on button "Close" at bounding box center [968, 26] width 53 height 53
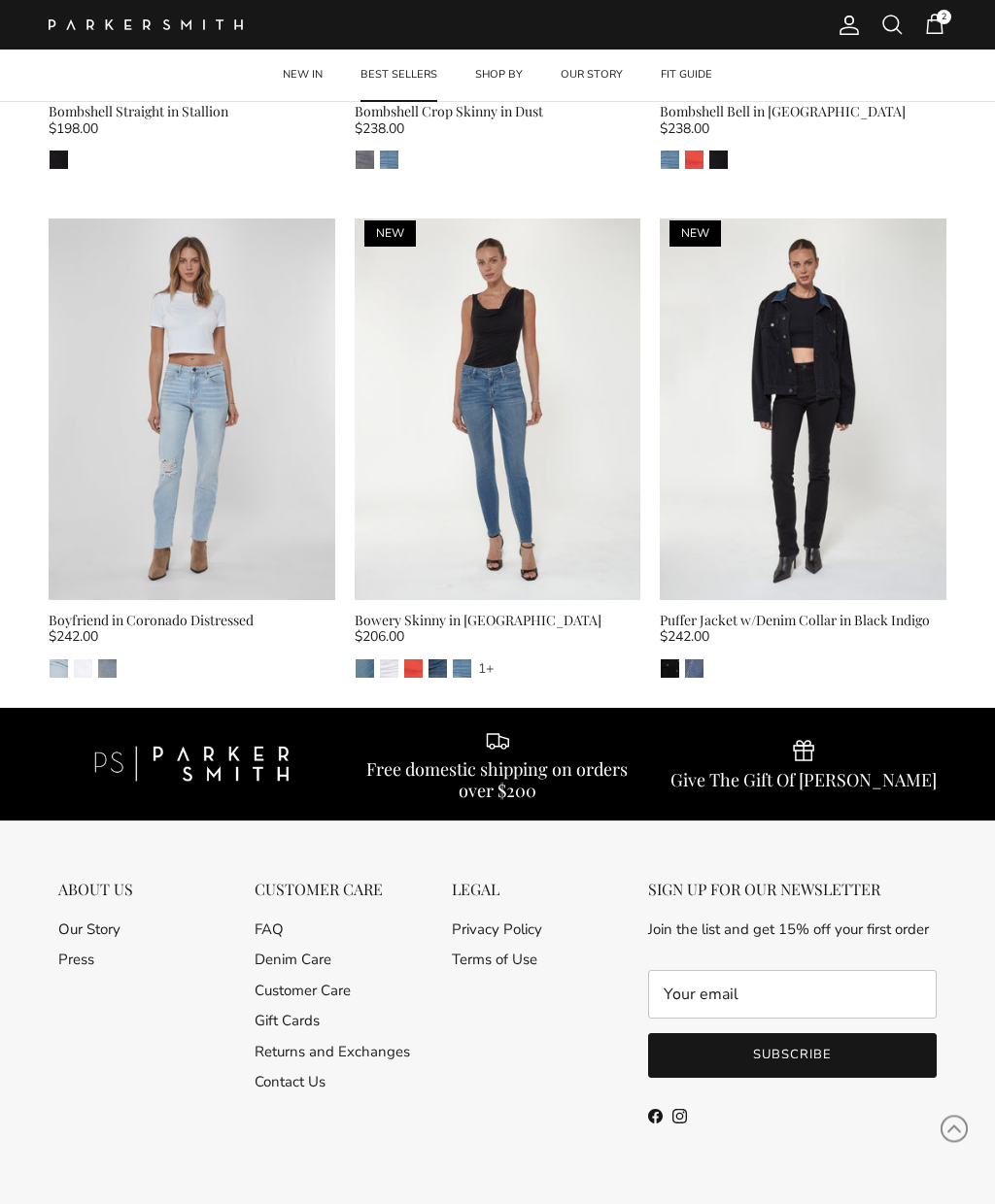
scroll to position [2549, 0]
click at [938, 24] on span "2" at bounding box center [933, 24] width 23 height 23
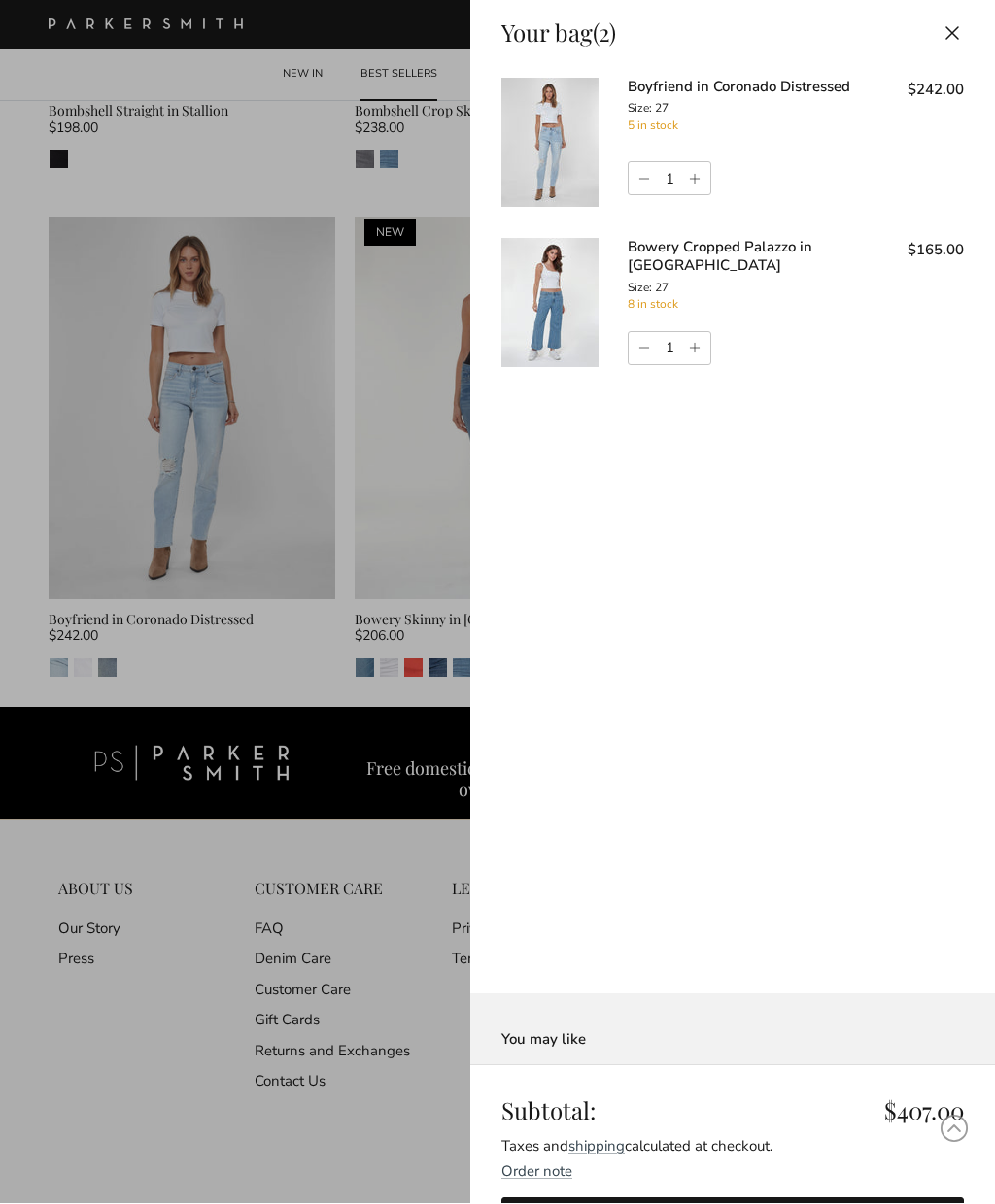
scroll to position [0, 0]
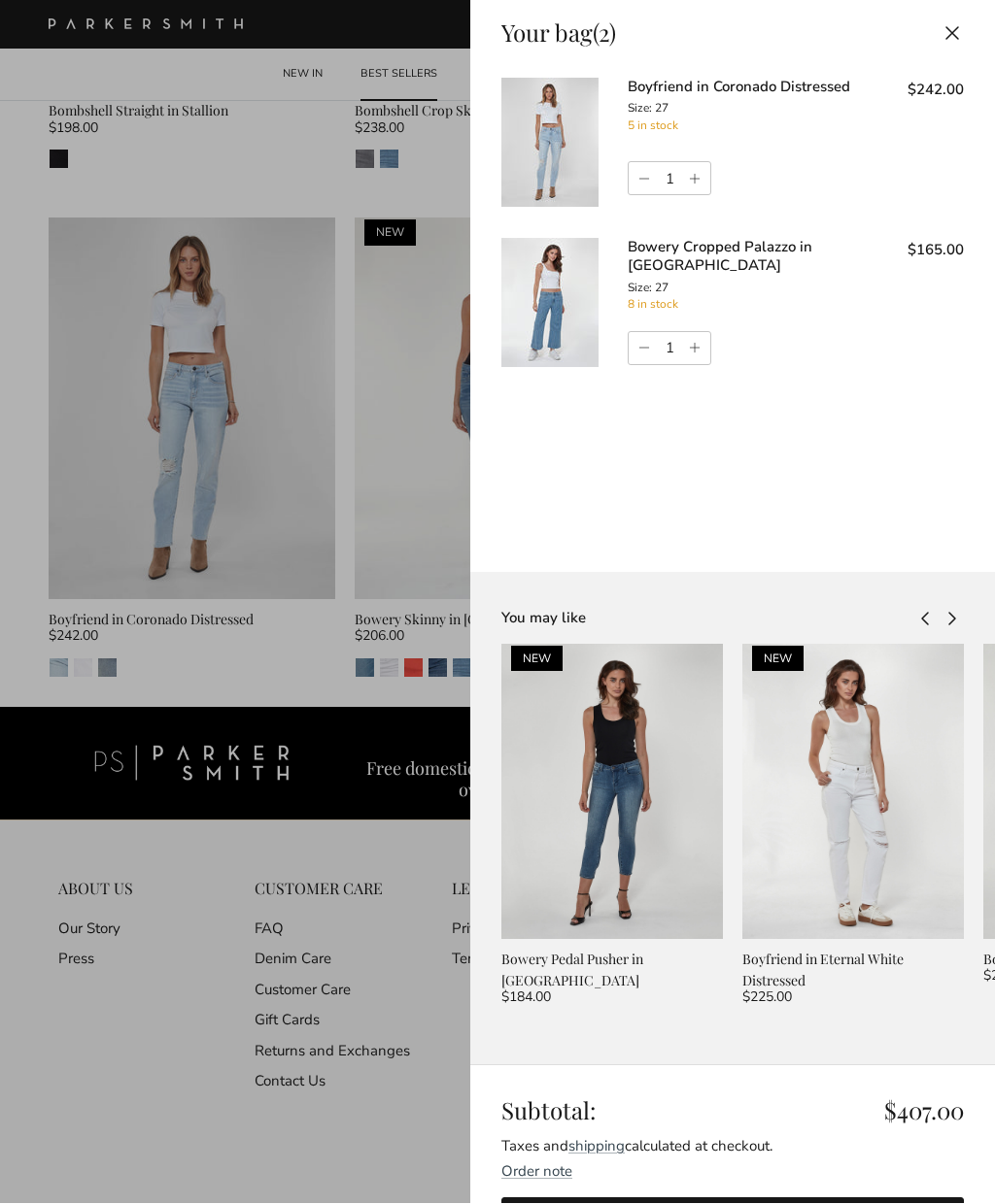
click at [702, 1198] on link "Checkout" at bounding box center [733, 1221] width 463 height 46
